Goal: Task Accomplishment & Management: Manage account settings

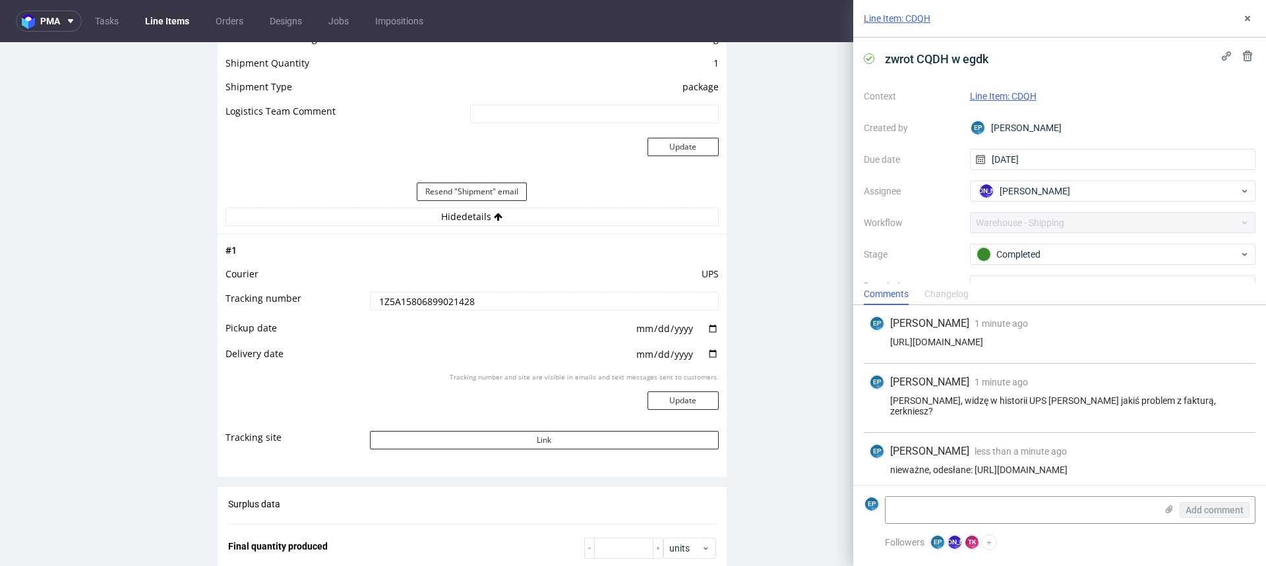
scroll to position [15, 0]
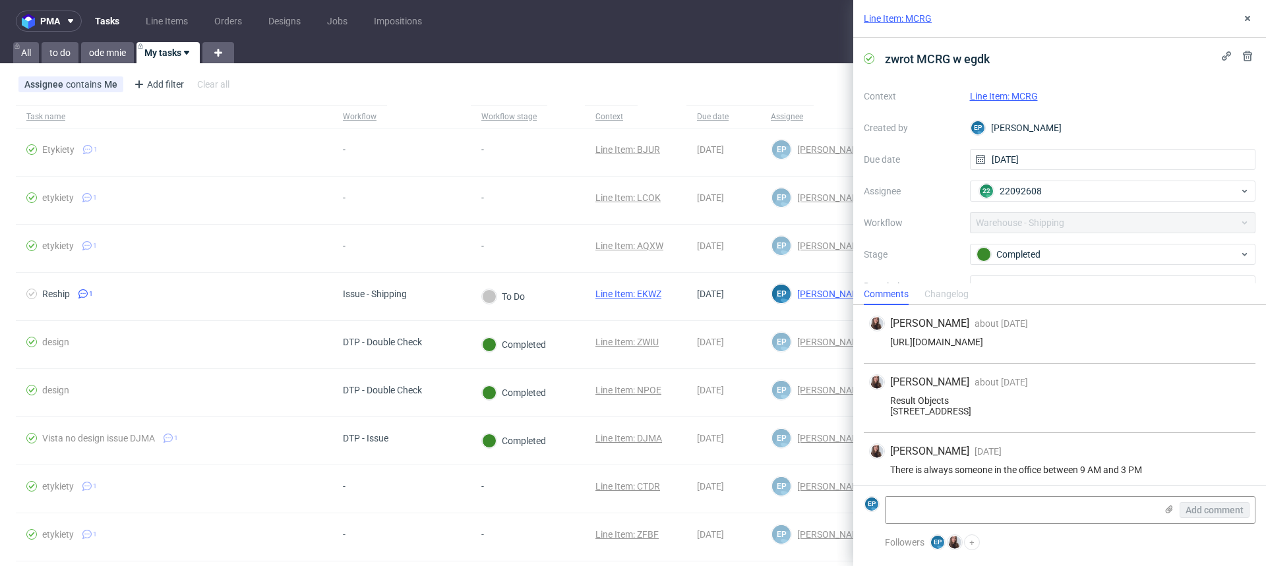
scroll to position [73, 0]
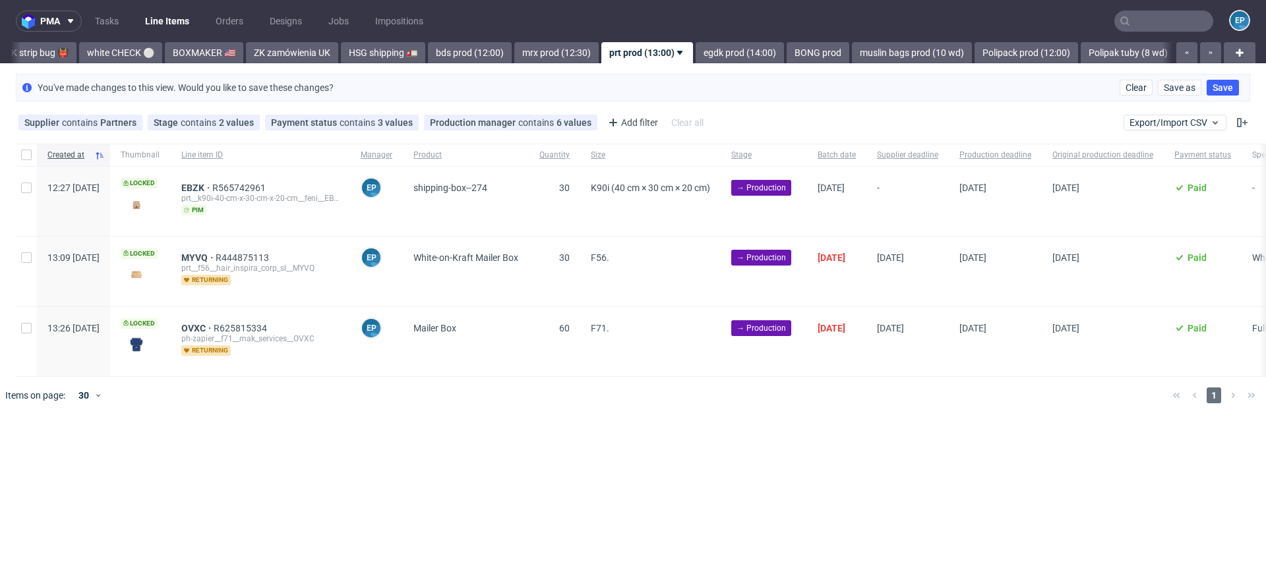
scroll to position [0, 1153]
click at [24, 262] on input "checkbox" at bounding box center [26, 257] width 11 height 11
checkbox input "true"
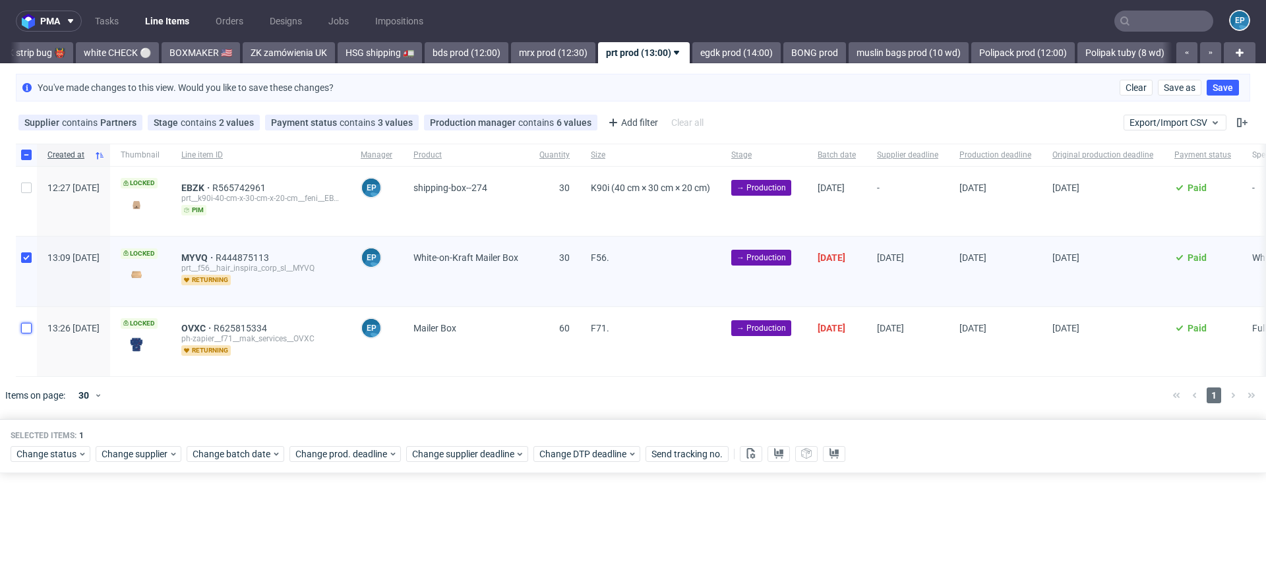
click at [24, 323] on input "checkbox" at bounding box center [26, 328] width 11 height 11
checkbox input "true"
click at [22, 450] on span "Change status" at bounding box center [46, 454] width 61 height 13
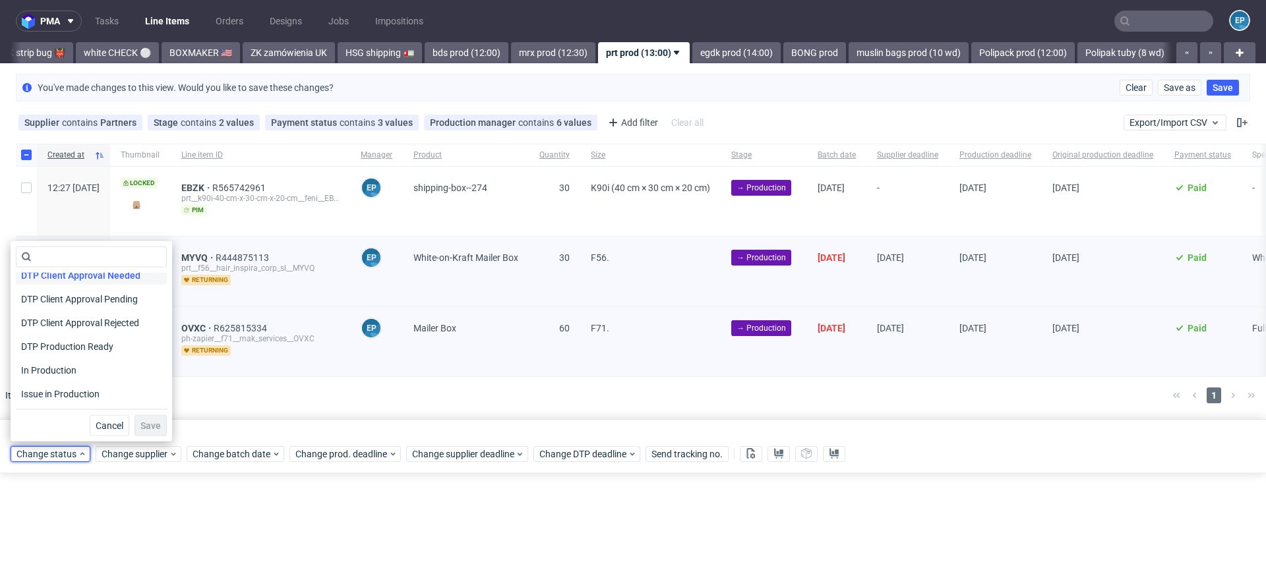
scroll to position [108, 0]
click at [47, 363] on span "In Production" at bounding box center [49, 366] width 67 height 18
click at [140, 428] on span "Save" at bounding box center [150, 425] width 20 height 9
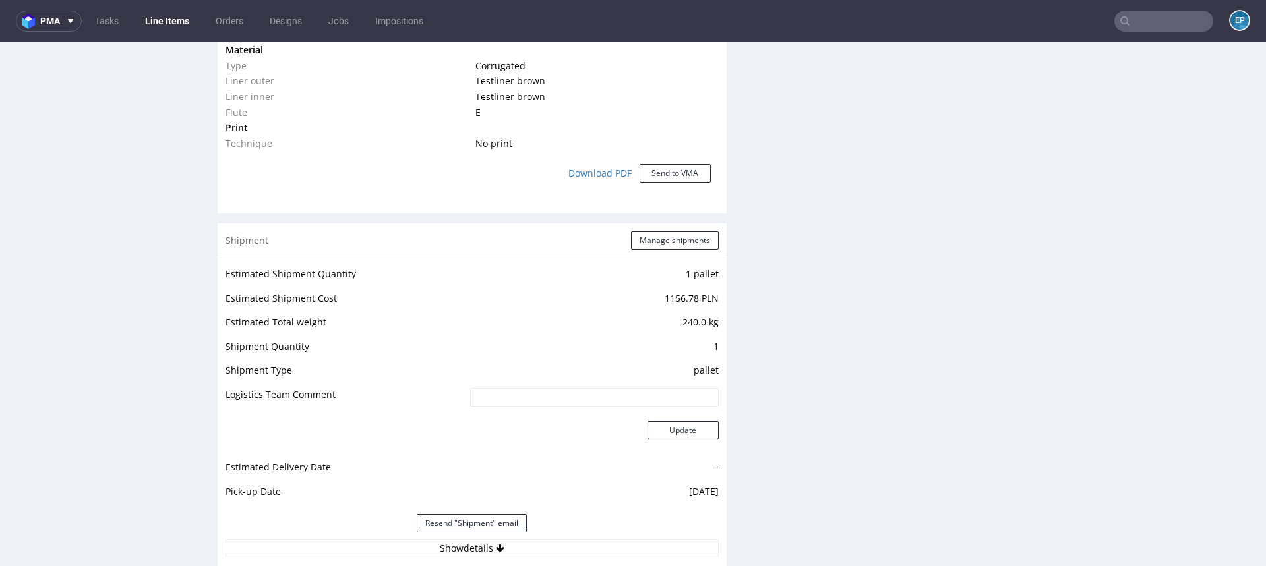
scroll to position [1272, 0]
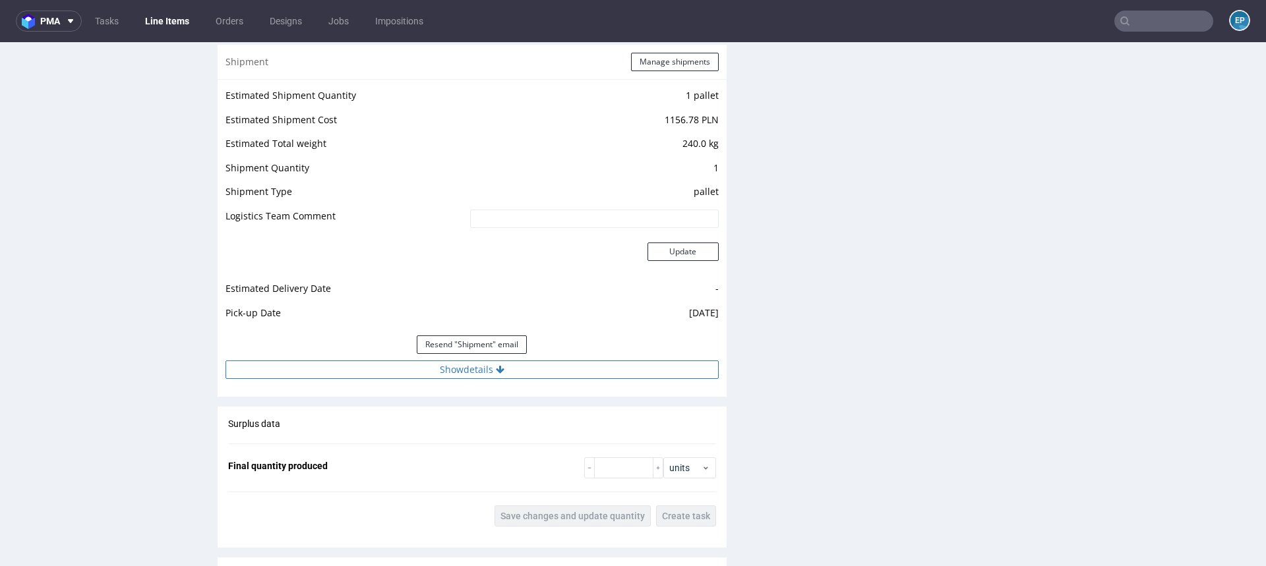
click at [529, 367] on button "Show details" at bounding box center [471, 370] width 493 height 18
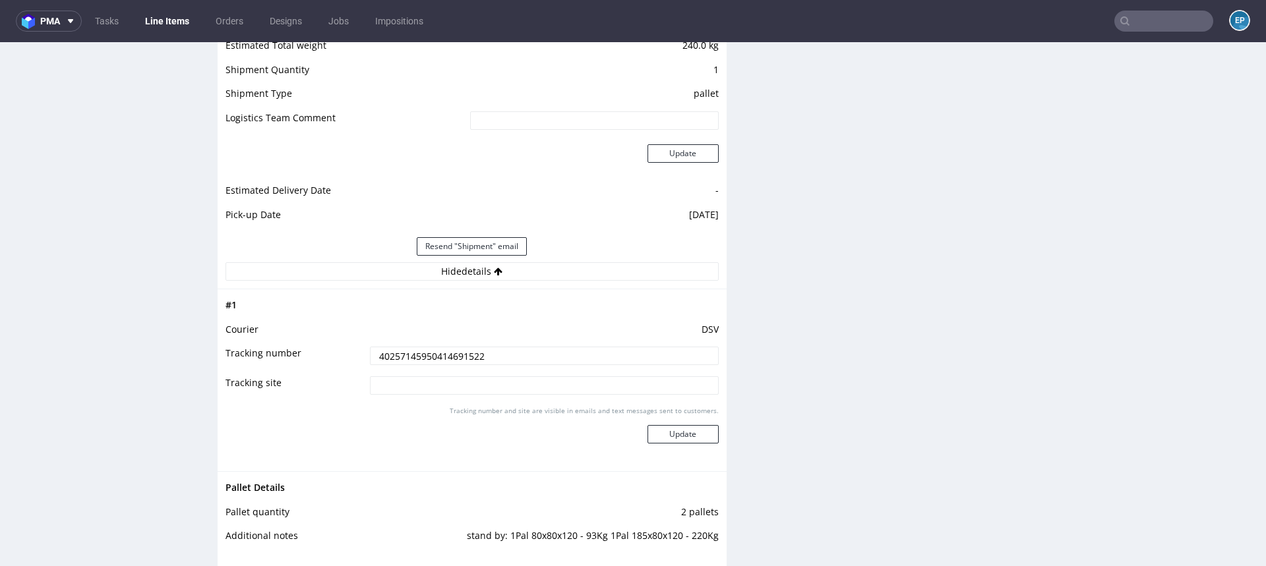
scroll to position [1401, 0]
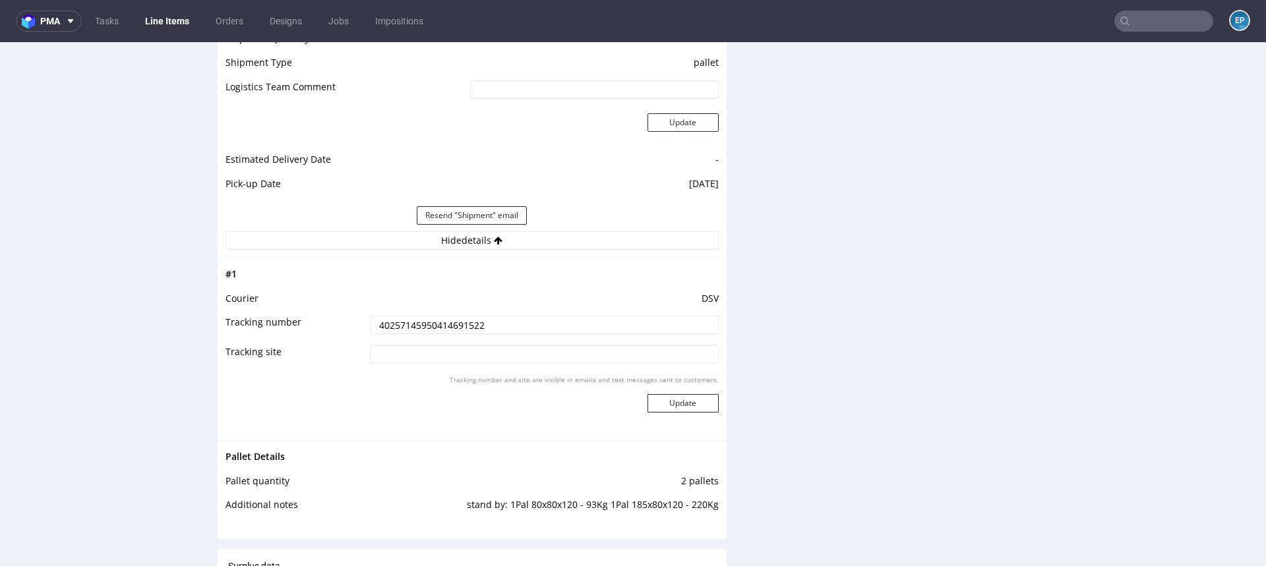
click at [475, 316] on input "40257145950414691522" at bounding box center [544, 325] width 349 height 18
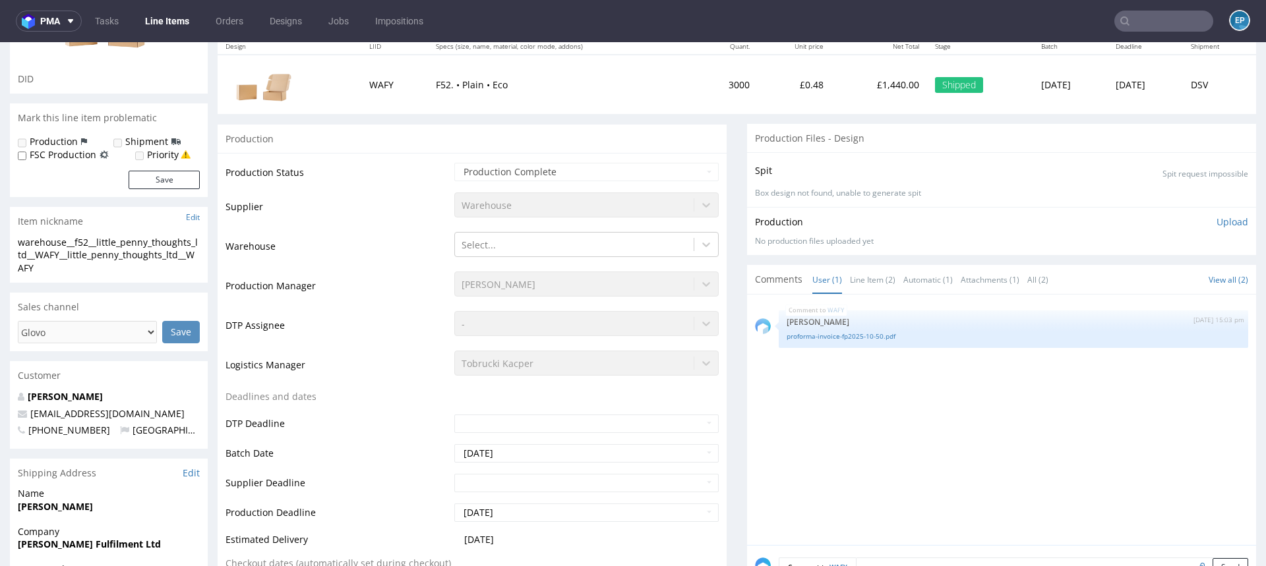
scroll to position [0, 0]
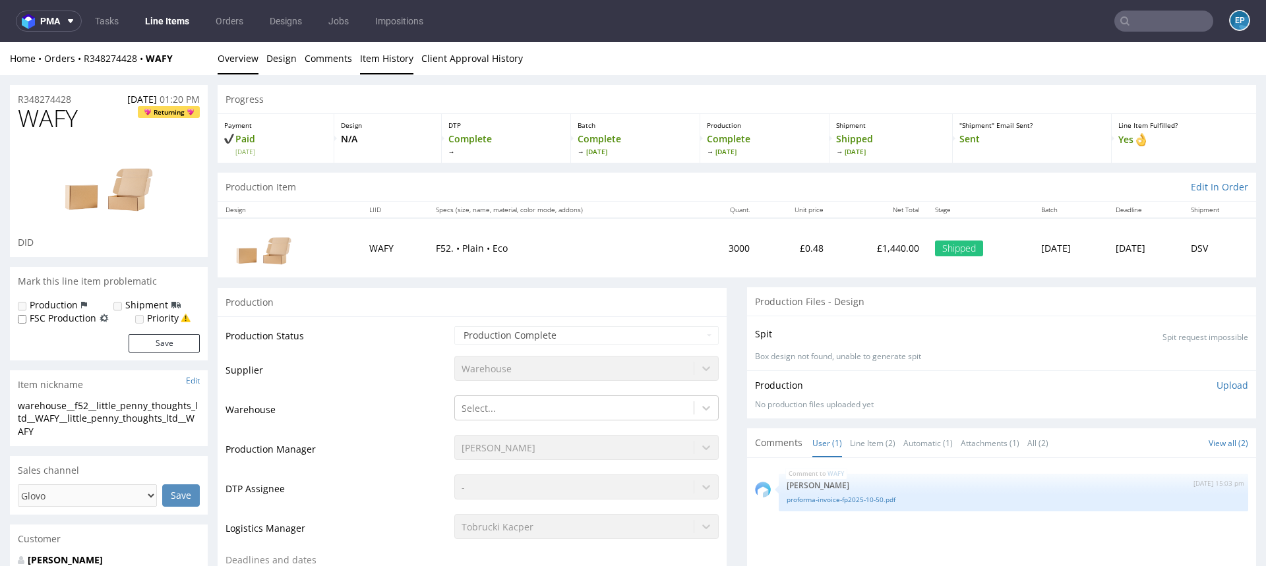
click at [366, 62] on link "Item History" at bounding box center [386, 58] width 53 height 32
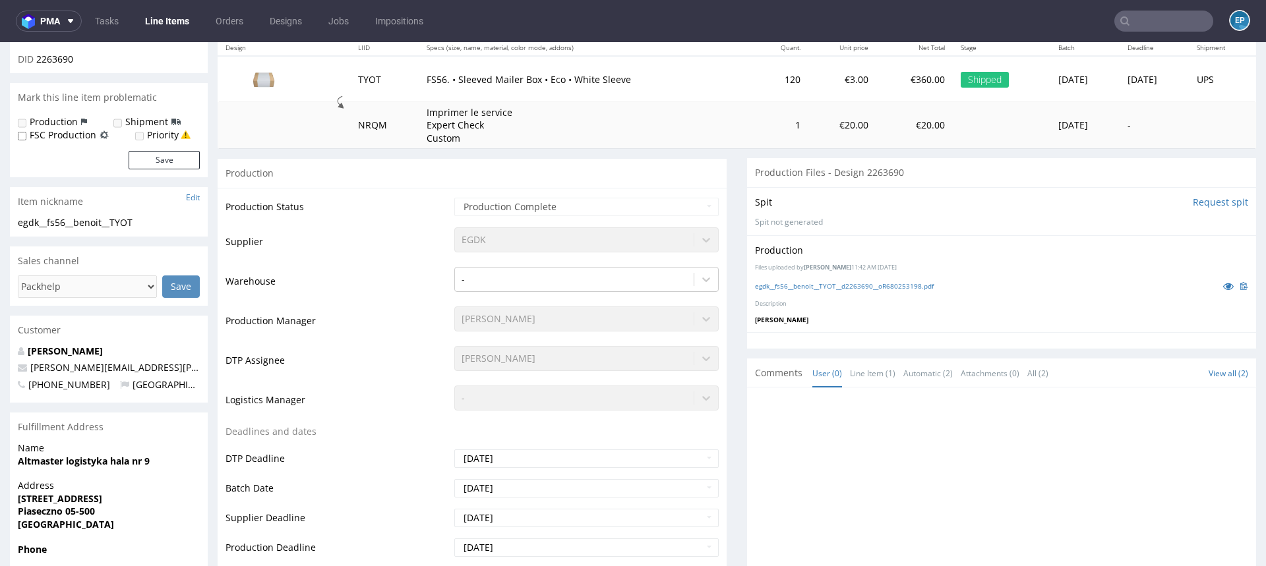
scroll to position [189, 0]
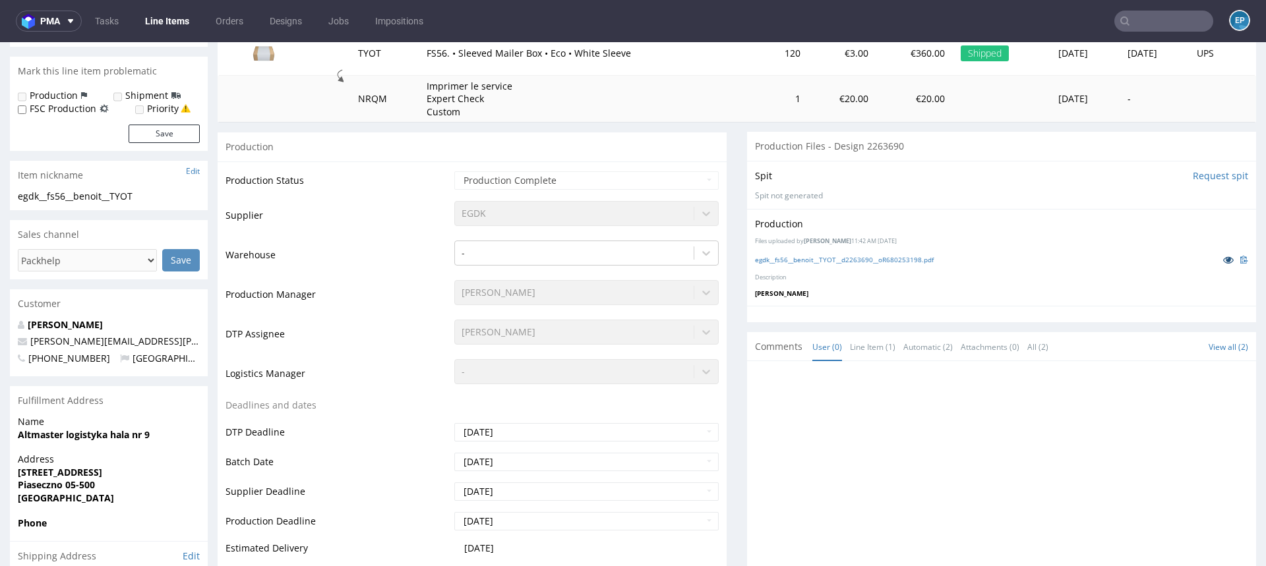
click at [1223, 258] on icon at bounding box center [1228, 259] width 11 height 9
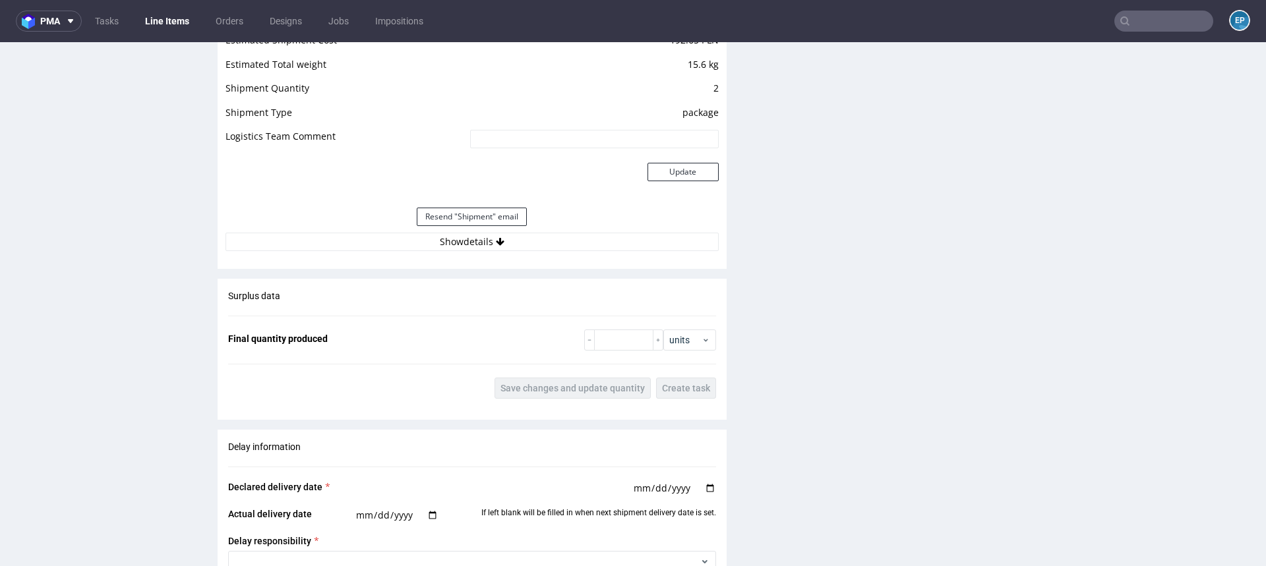
scroll to position [1873, 0]
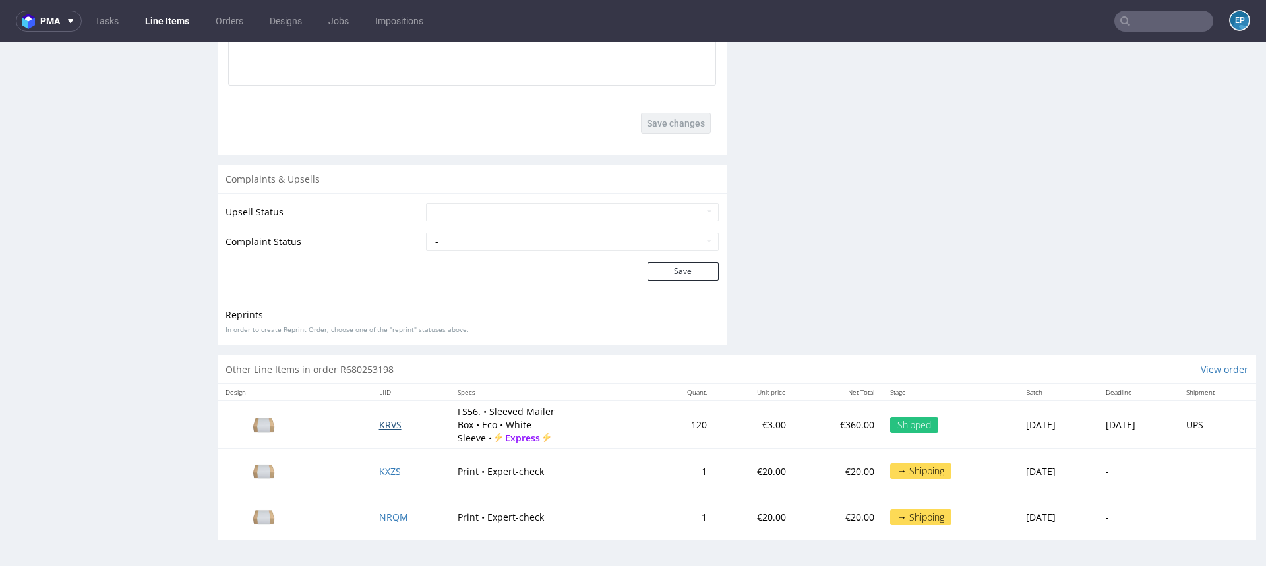
click at [380, 419] on span "KRVS" at bounding box center [390, 425] width 22 height 13
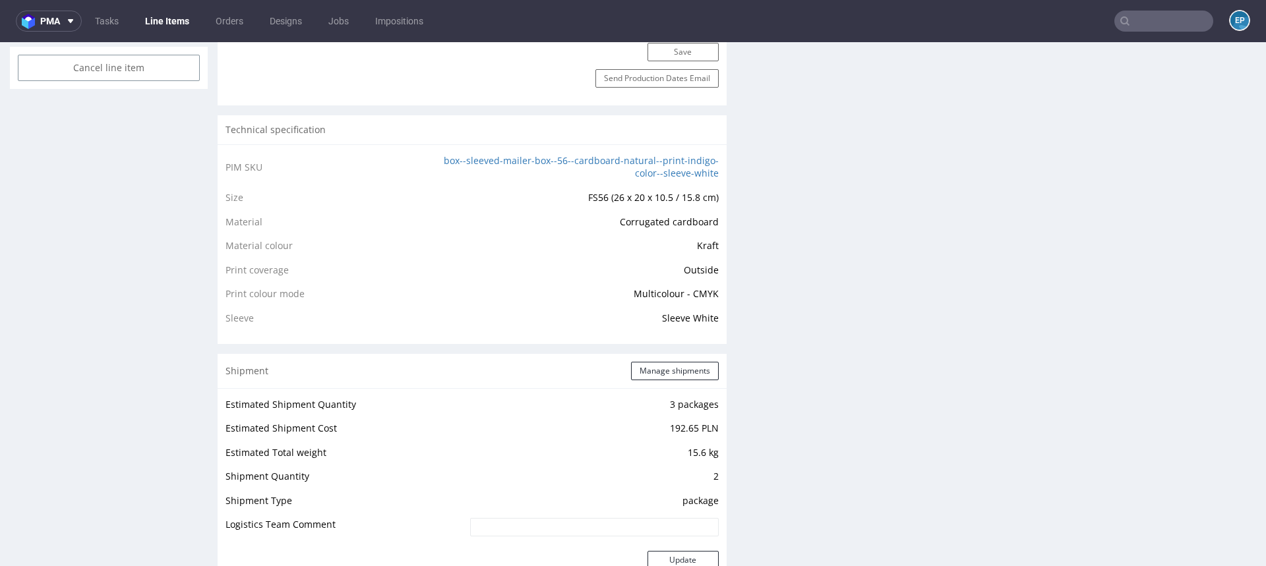
scroll to position [162, 0]
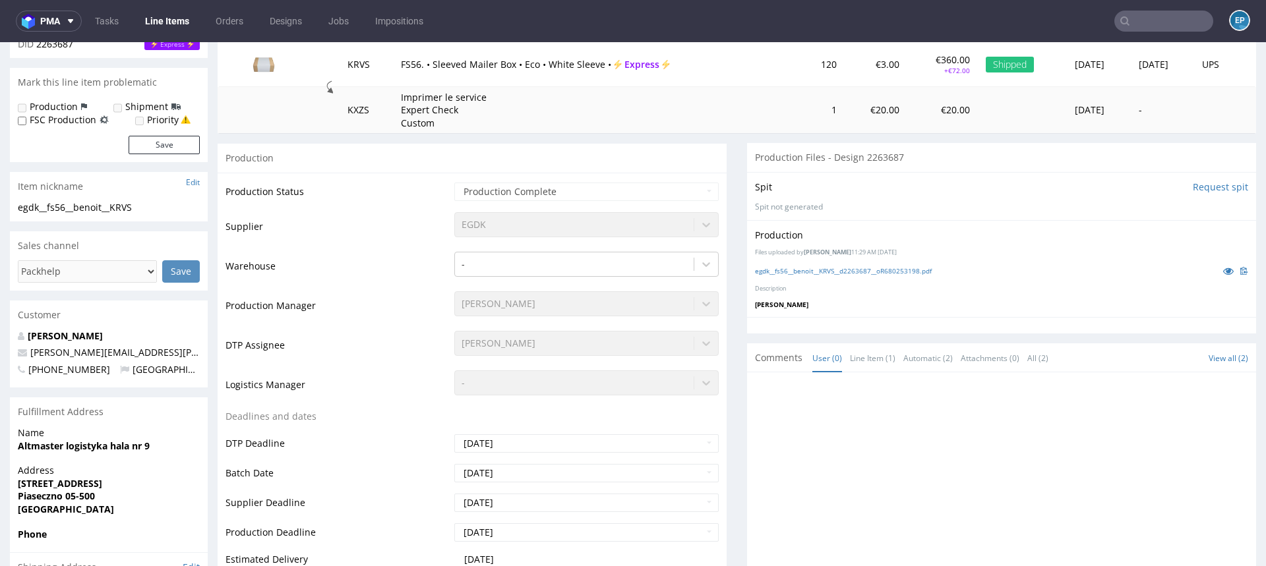
scroll to position [209, 0]
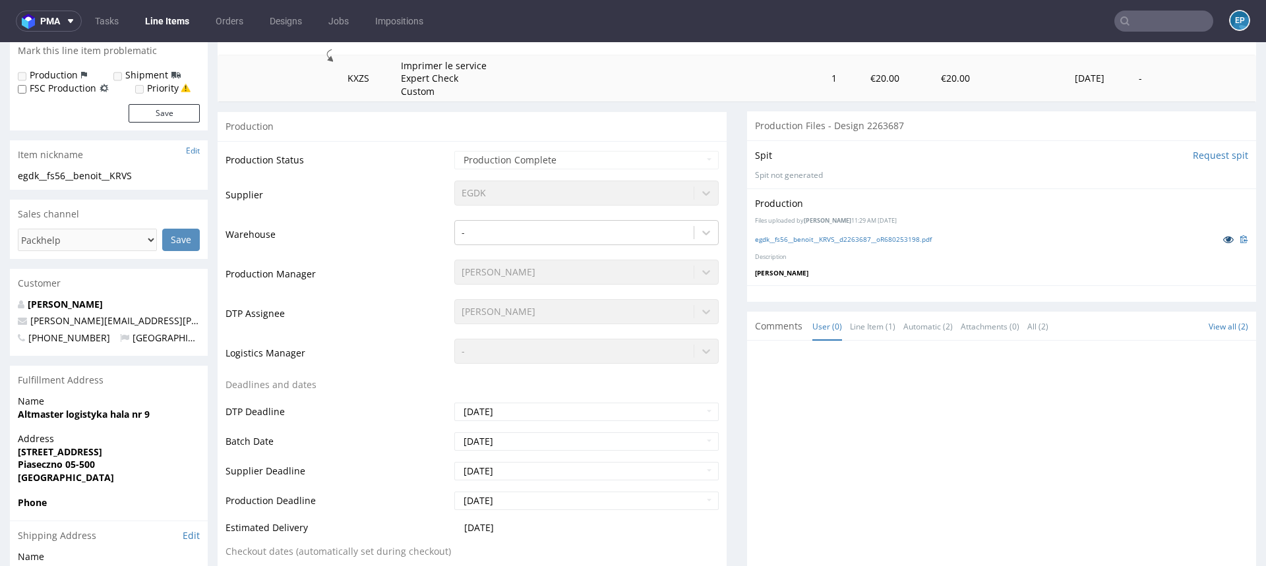
click at [1223, 240] on icon at bounding box center [1228, 239] width 11 height 9
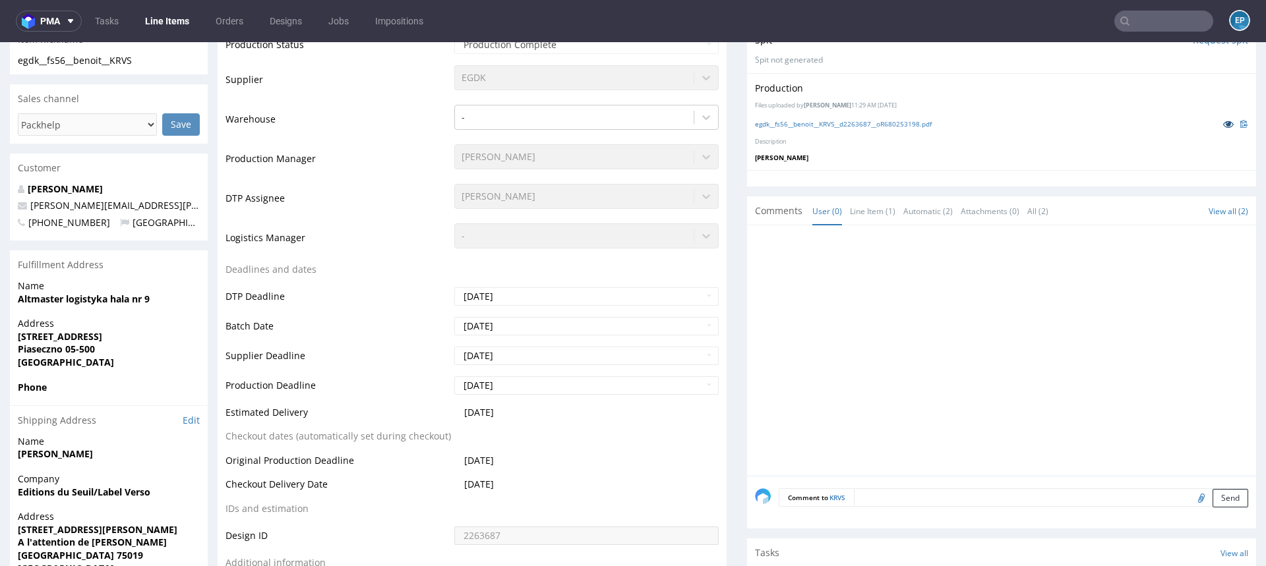
scroll to position [319, 0]
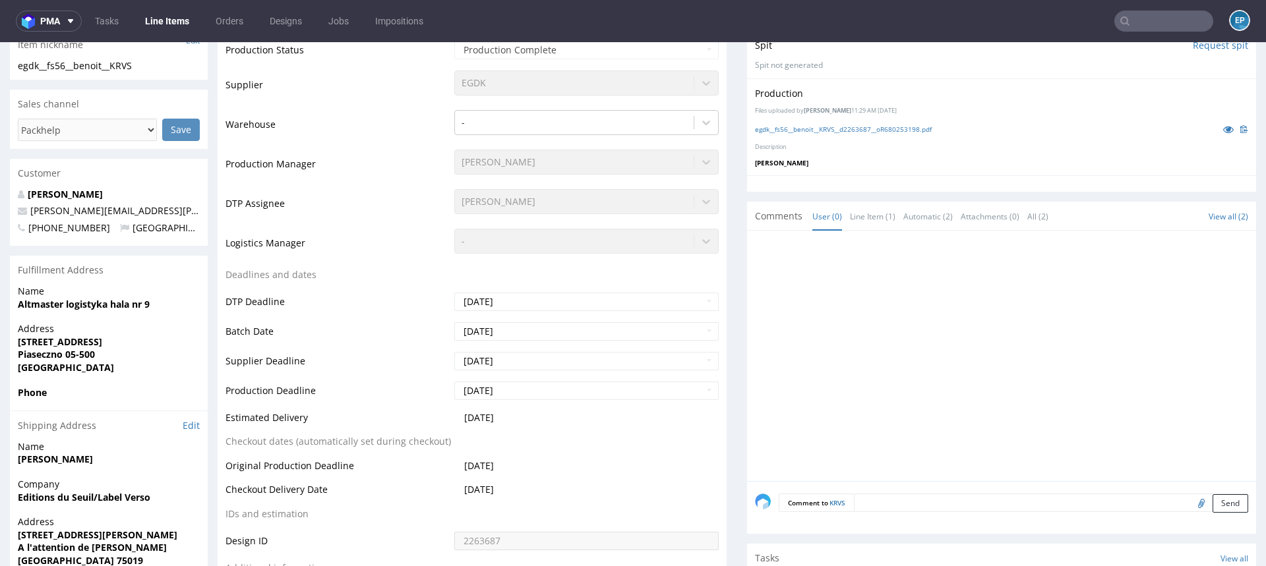
click at [95, 176] on div "Customer" at bounding box center [109, 173] width 198 height 29
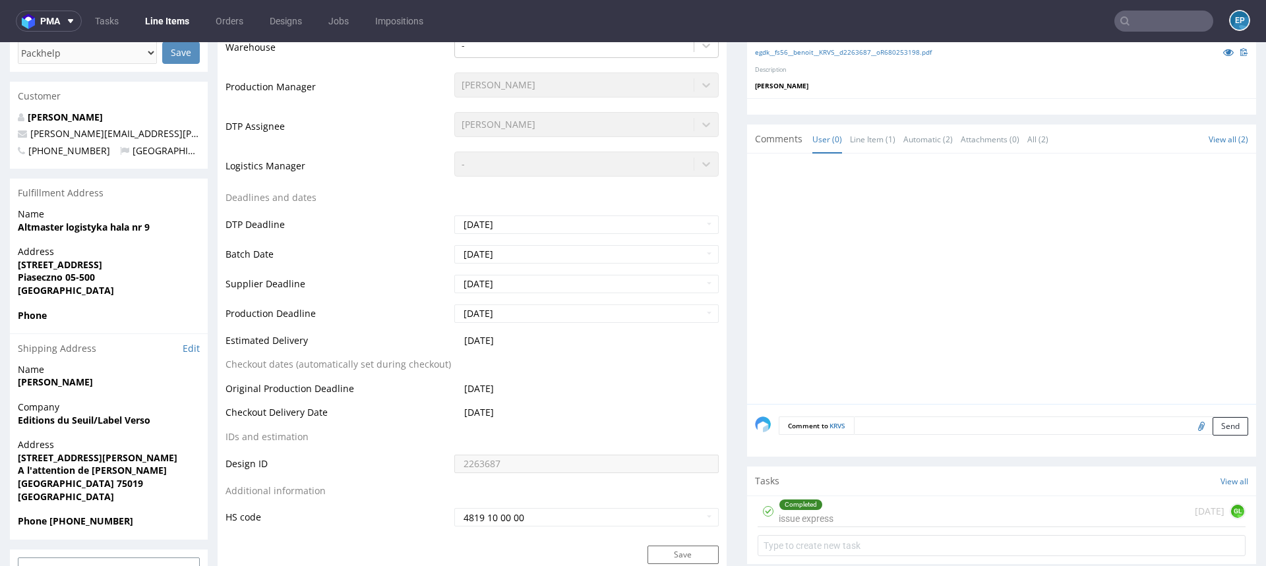
scroll to position [407, 0]
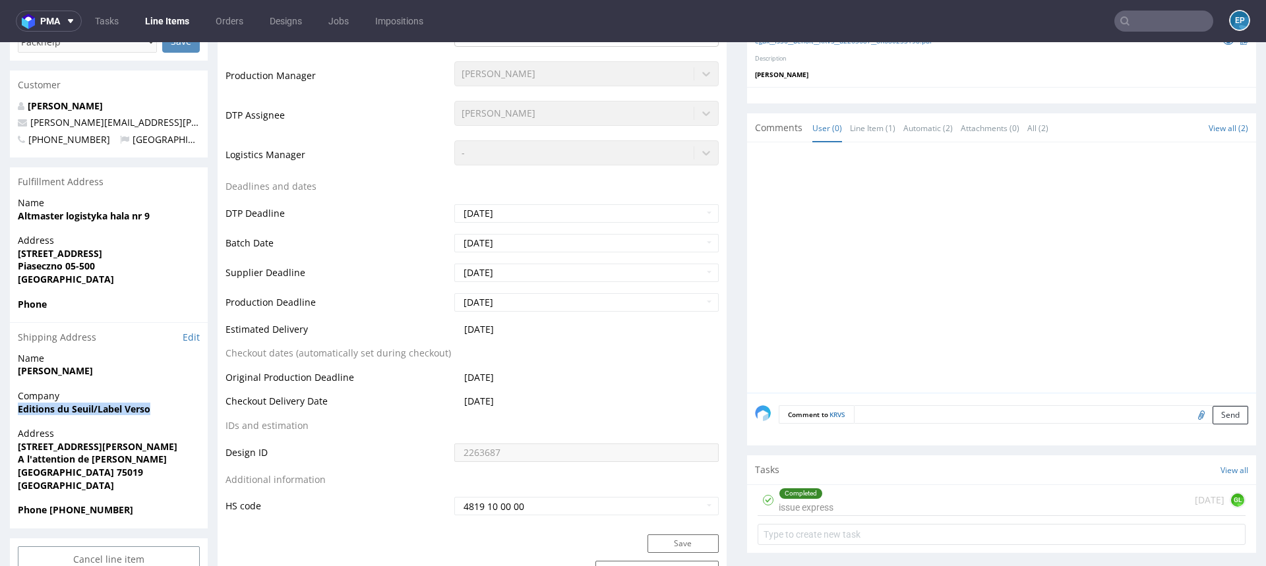
drag, startPoint x: 18, startPoint y: 408, endPoint x: 160, endPoint y: 413, distance: 142.5
click at [160, 413] on span "Editions du Seuil/Label Verso" at bounding box center [109, 409] width 182 height 13
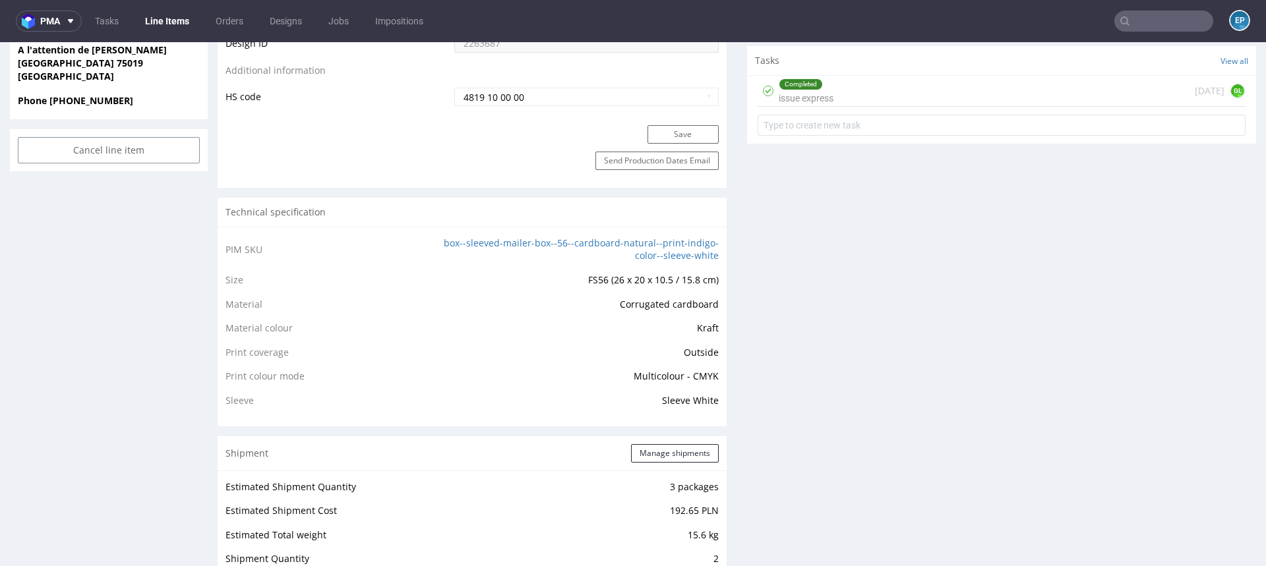
scroll to position [0, 0]
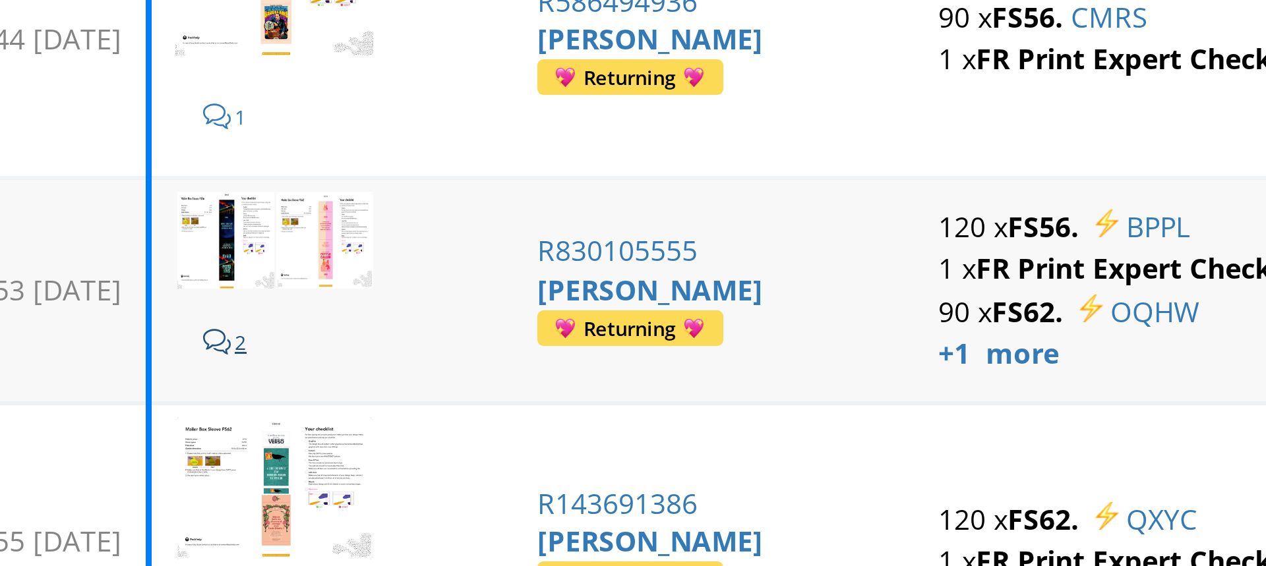
scroll to position [109, 0]
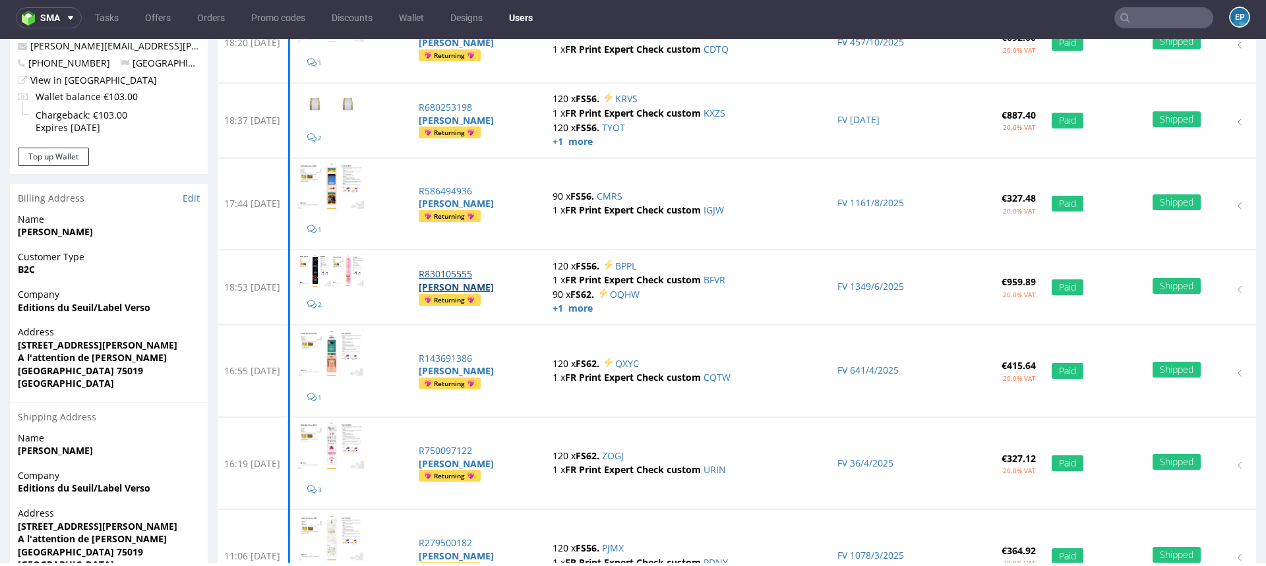
scroll to position [0, 0]
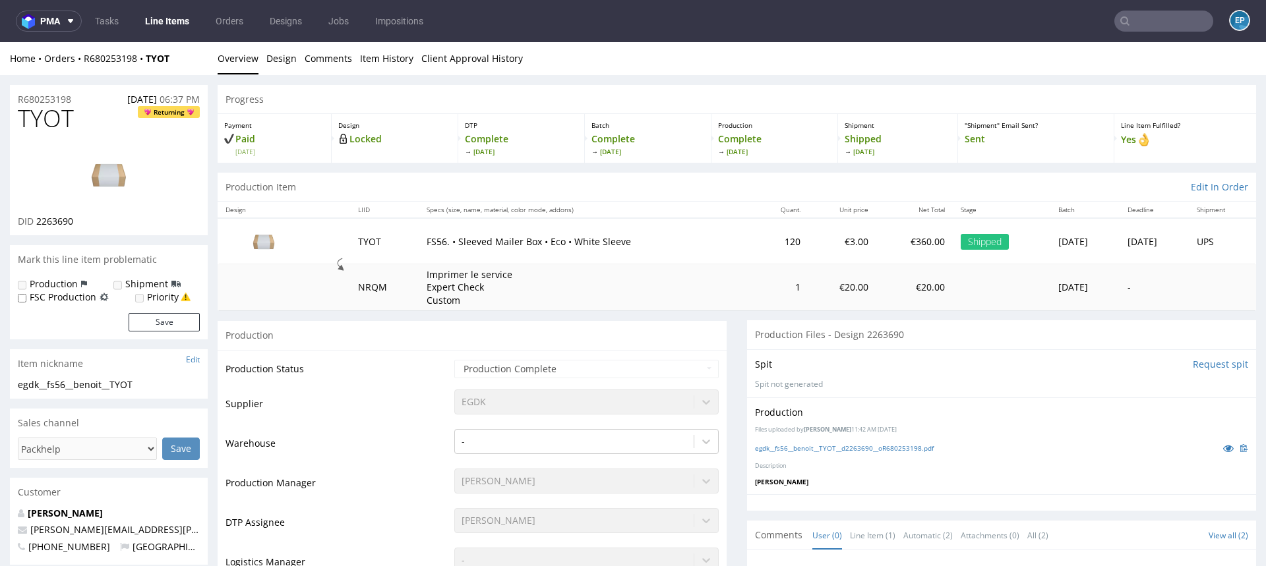
click at [96, 196] on img at bounding box center [108, 174] width 105 height 59
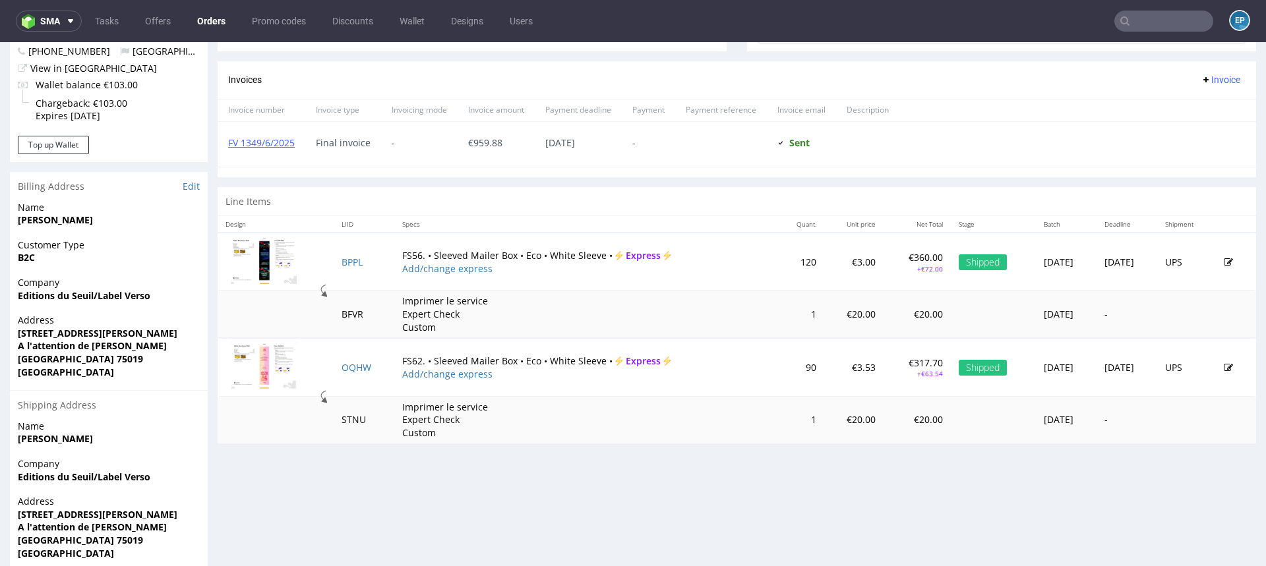
scroll to position [576, 0]
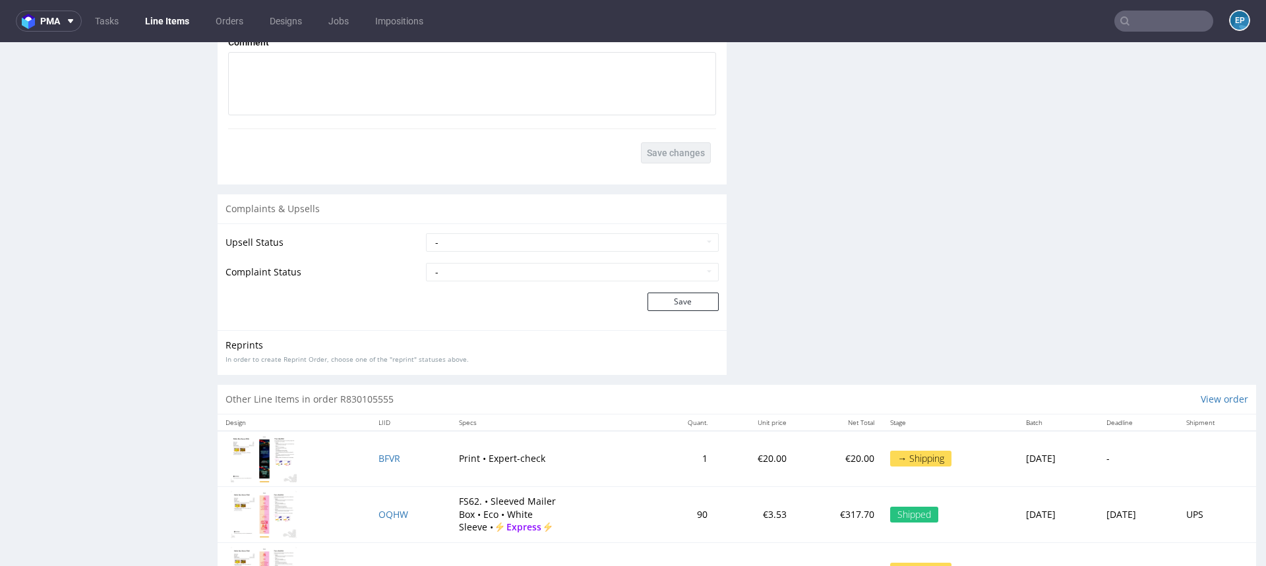
scroll to position [1903, 0]
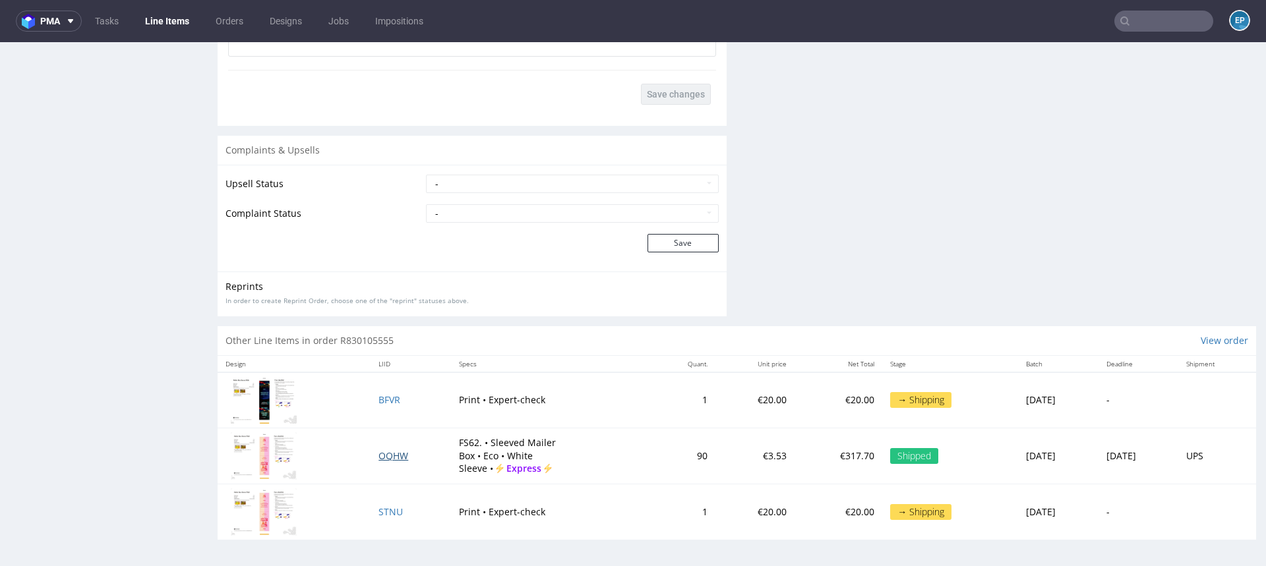
click at [378, 455] on span "OQHW" at bounding box center [393, 456] width 30 height 13
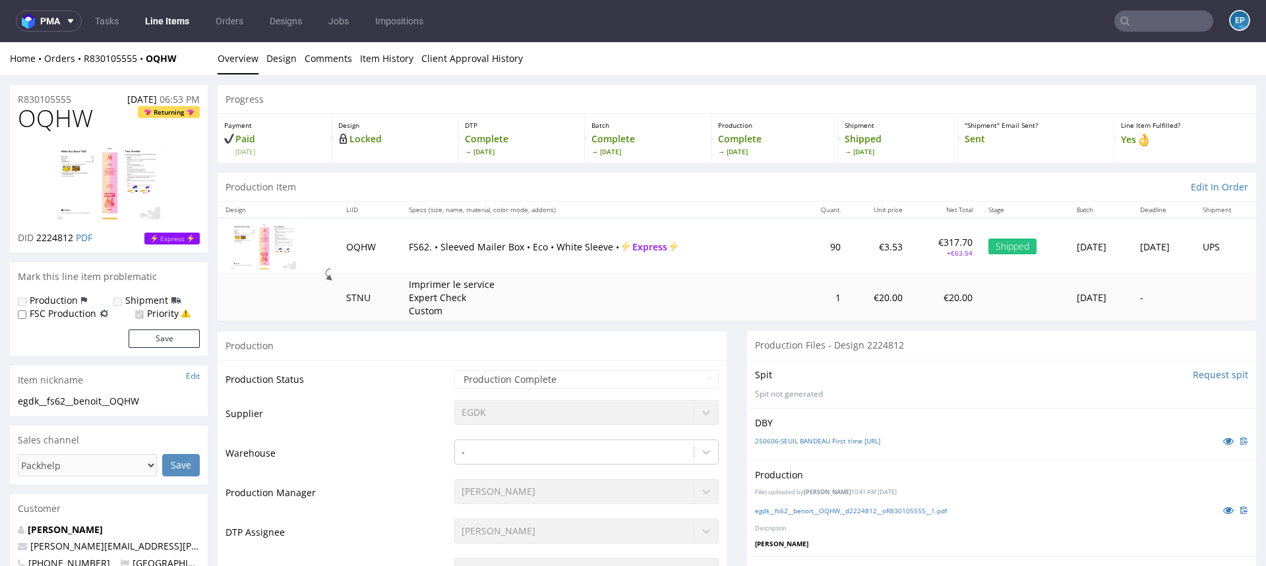
scroll to position [137, 0]
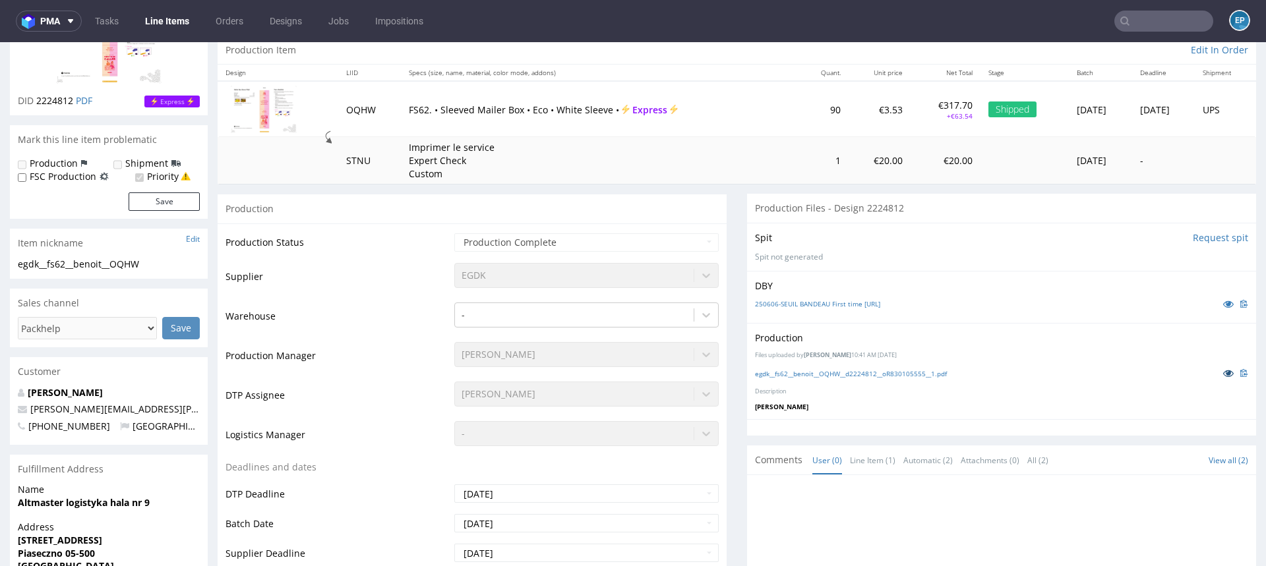
click at [1223, 374] on icon at bounding box center [1228, 372] width 11 height 9
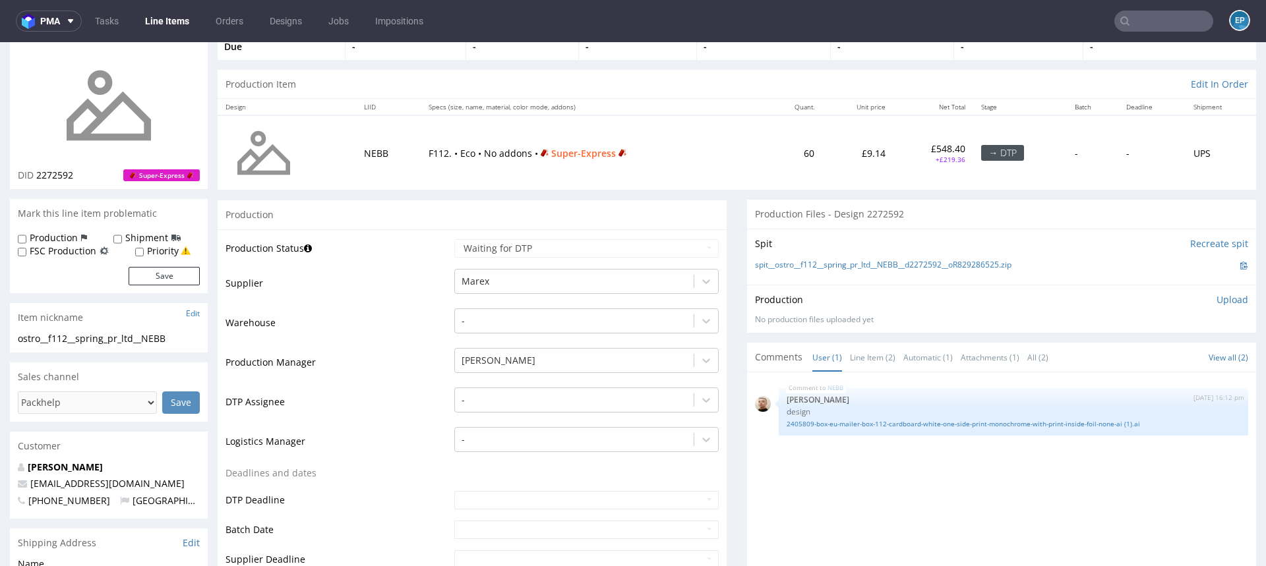
scroll to position [95, 0]
